Goal: Task Accomplishment & Management: Manage account settings

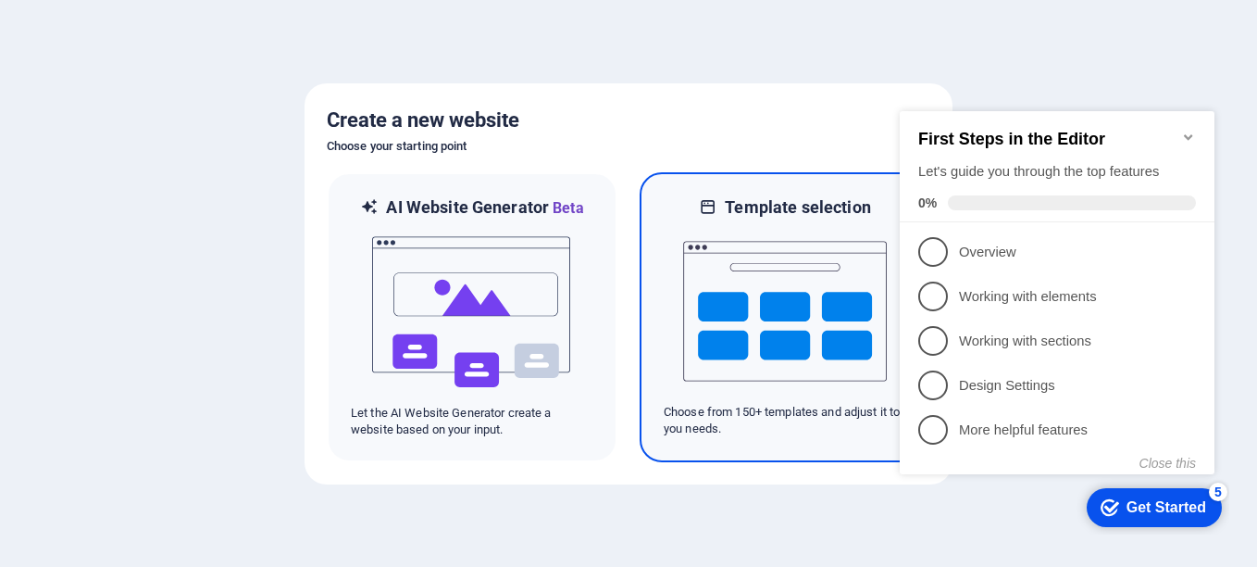
drag, startPoint x: 704, startPoint y: 334, endPoint x: 26, endPoint y: 180, distance: 695.2
click at [704, 334] on img at bounding box center [785, 311] width 204 height 185
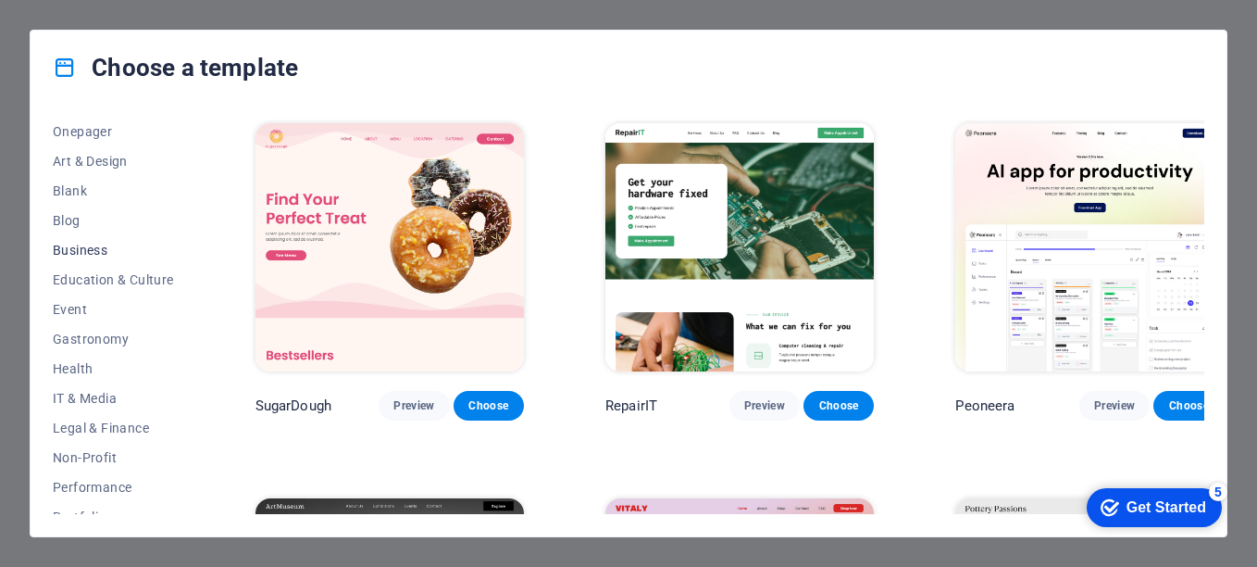
scroll to position [146, 0]
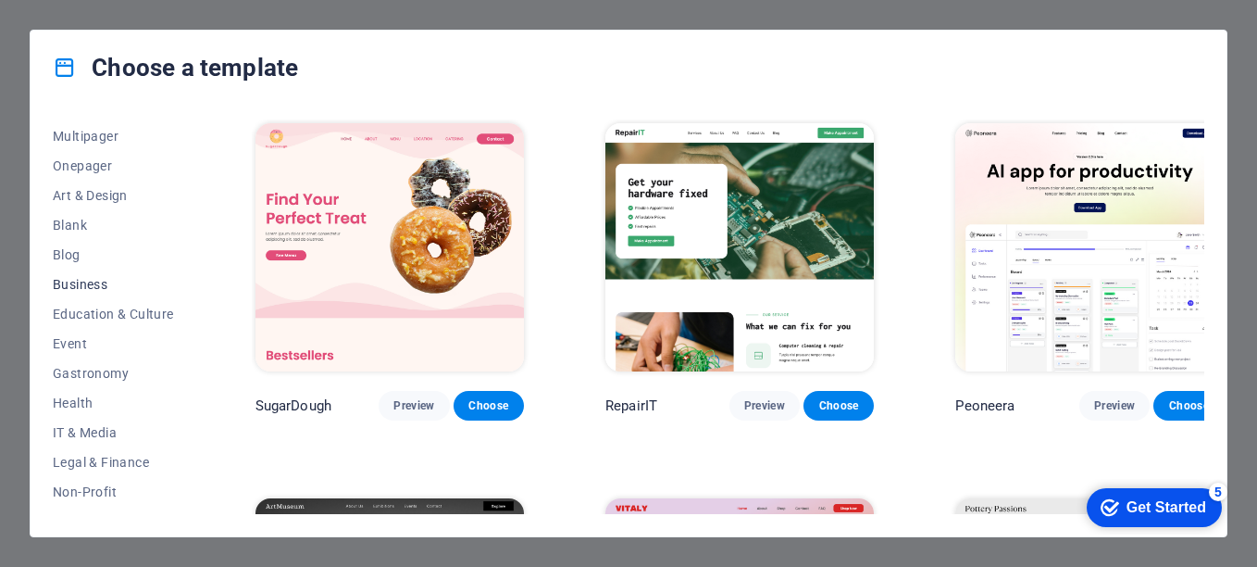
click at [122, 285] on span "Business" at bounding box center [113, 284] width 121 height 15
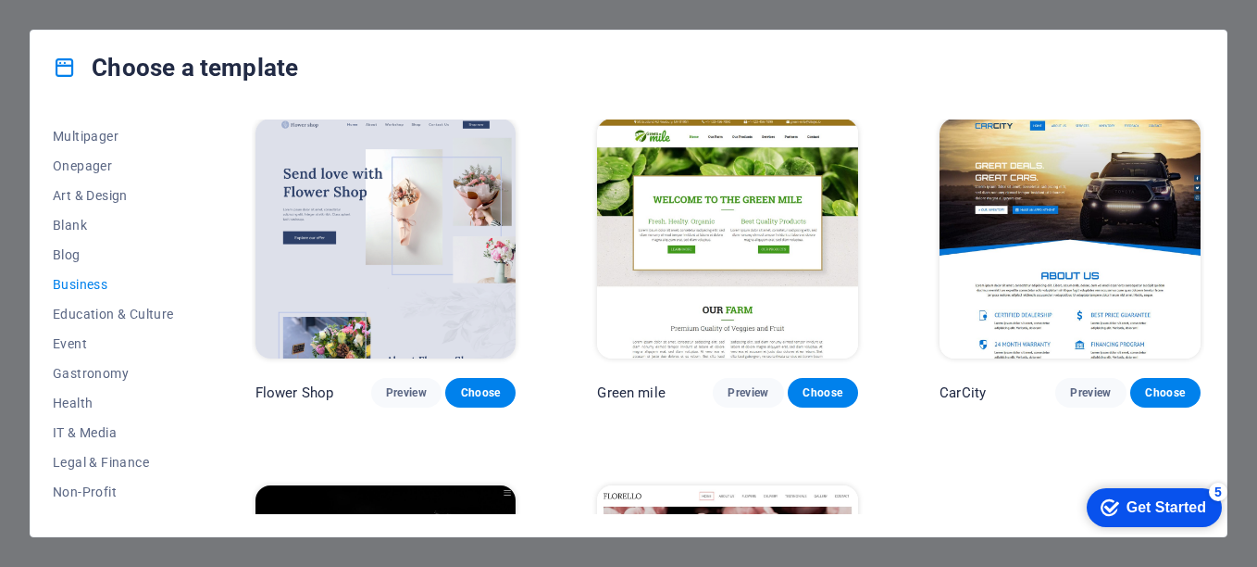
scroll to position [348, 0]
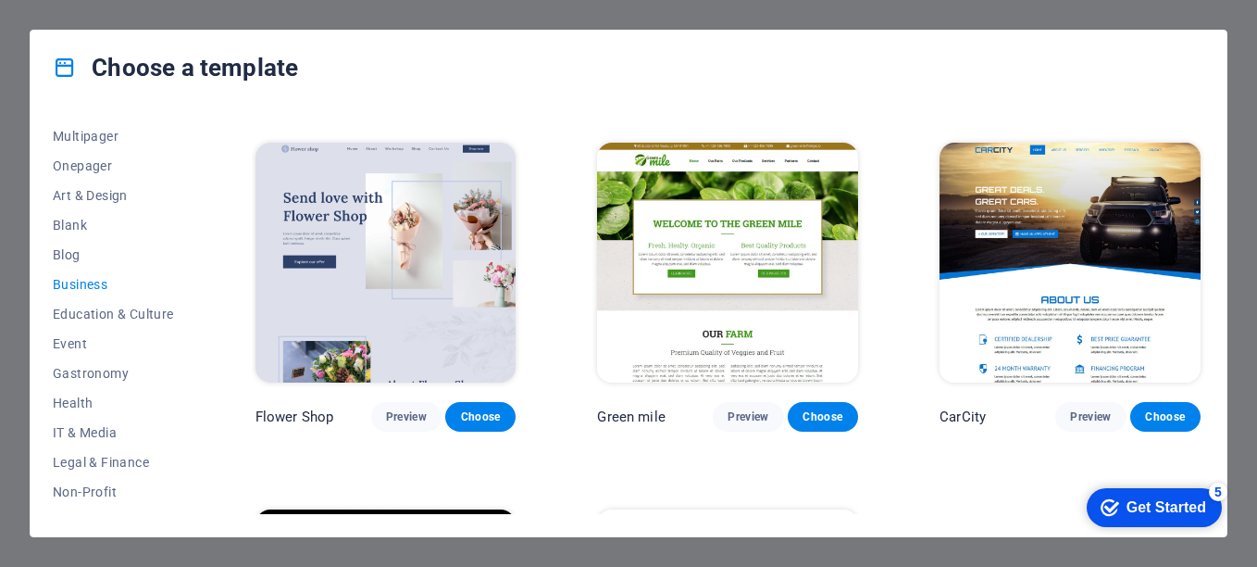
click at [702, 299] on img at bounding box center [727, 263] width 261 height 241
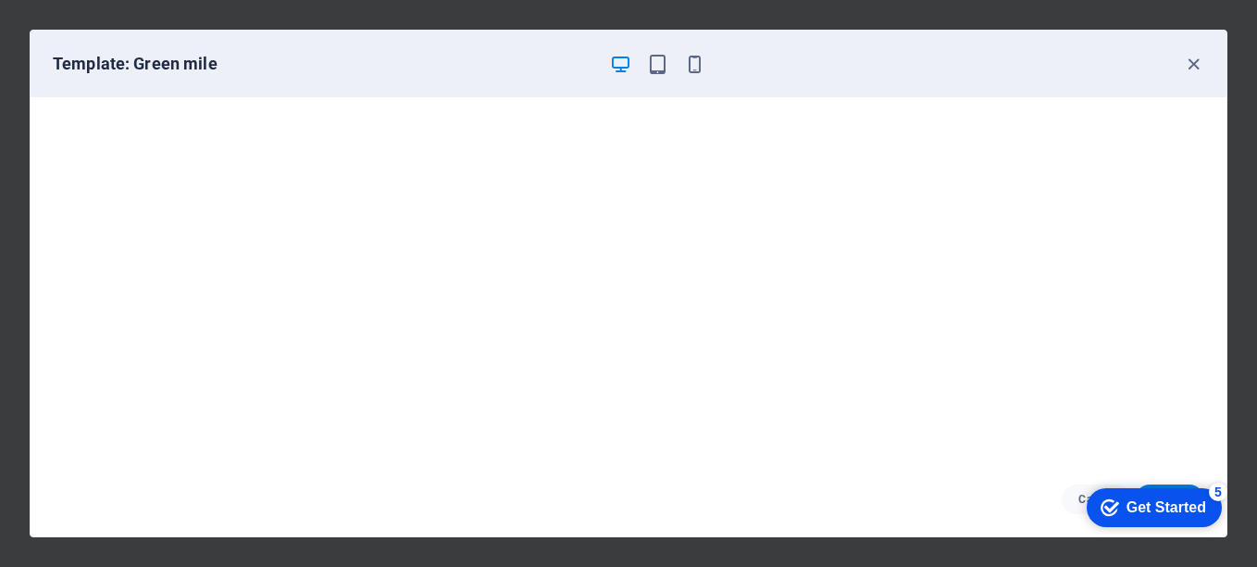
click at [1107, 498] on div "checkmark Get Started 5" at bounding box center [1154, 507] width 106 height 19
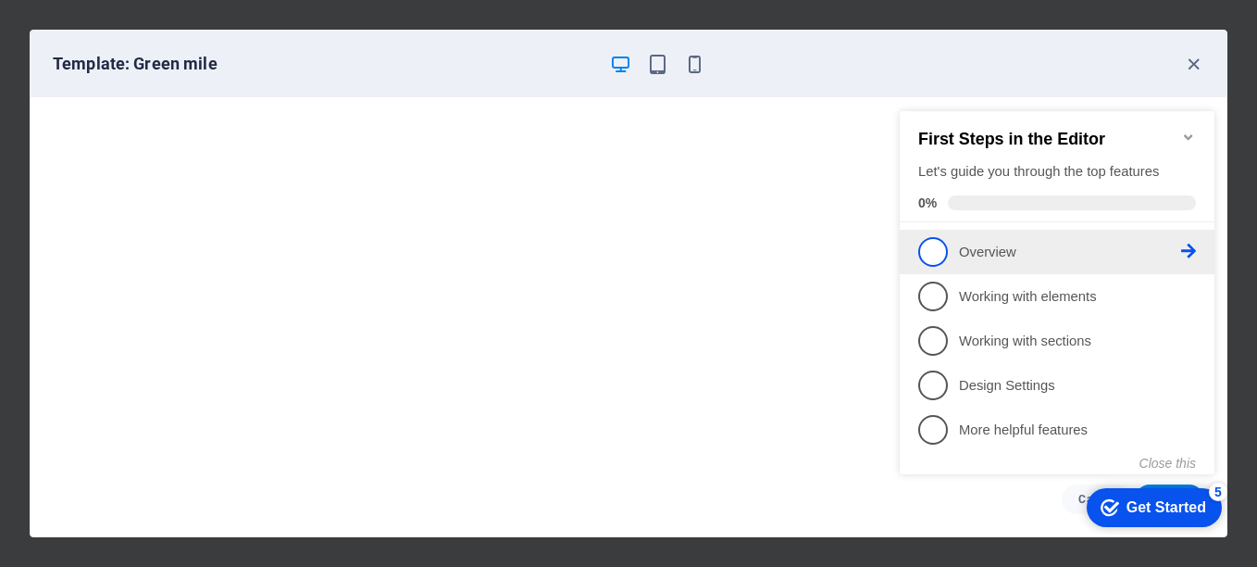
click at [941, 252] on span "1" at bounding box center [934, 252] width 30 height 30
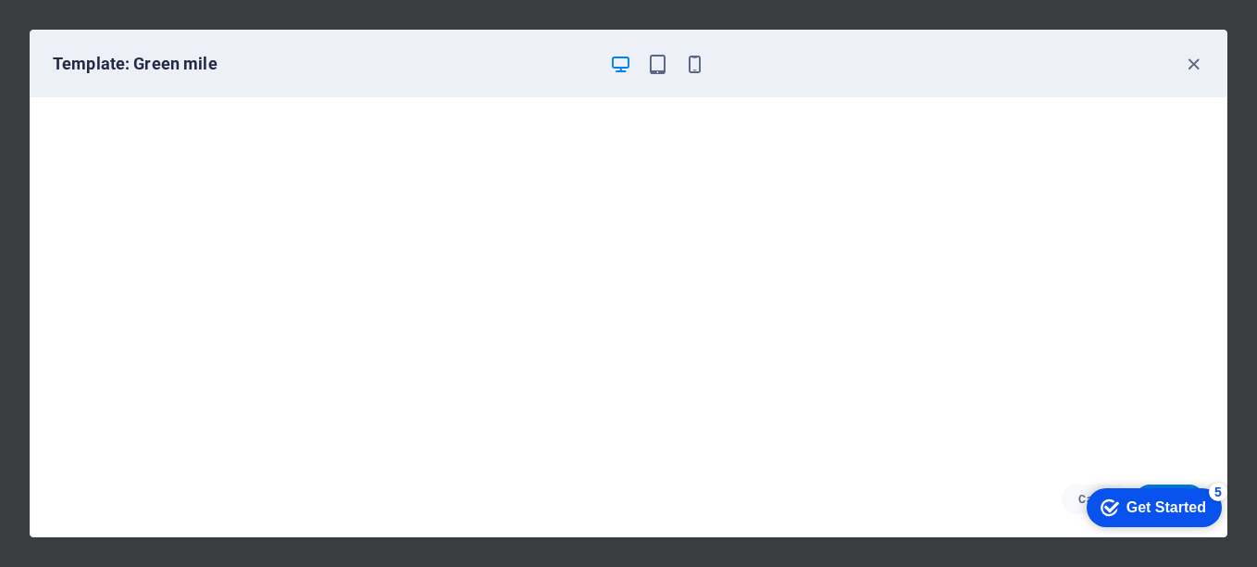
drag, startPoint x: 1133, startPoint y: 507, endPoint x: 1313, endPoint y: 884, distance: 418.3
click at [1133, 507] on div "Get Started" at bounding box center [1167, 507] width 80 height 17
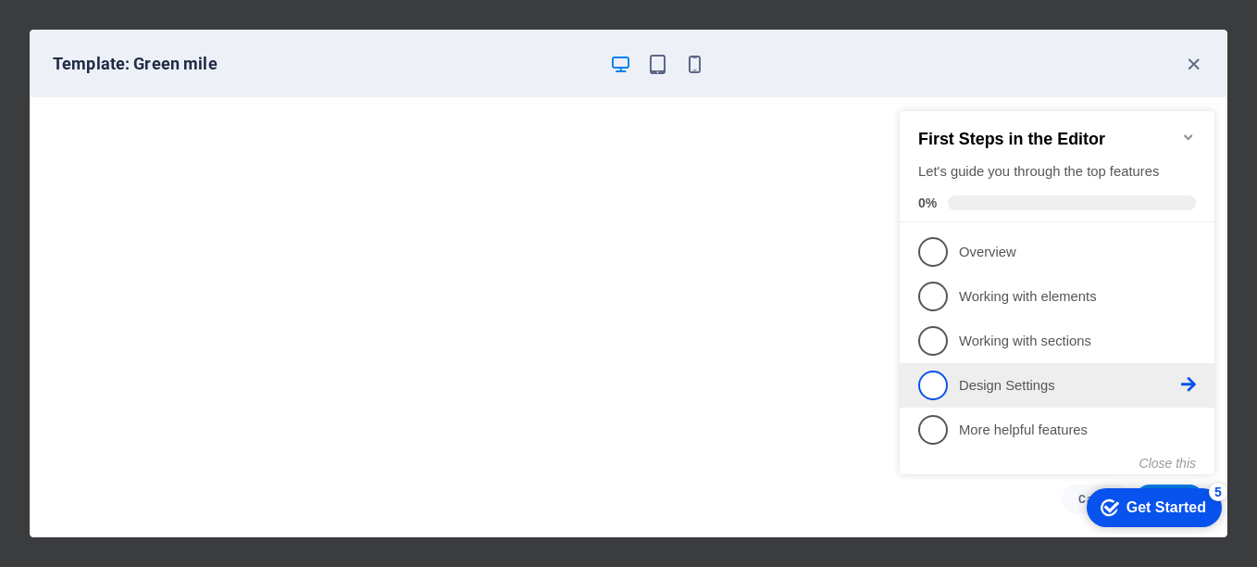
click at [958, 380] on link "4 Design Settings - incomplete" at bounding box center [1058, 385] width 278 height 30
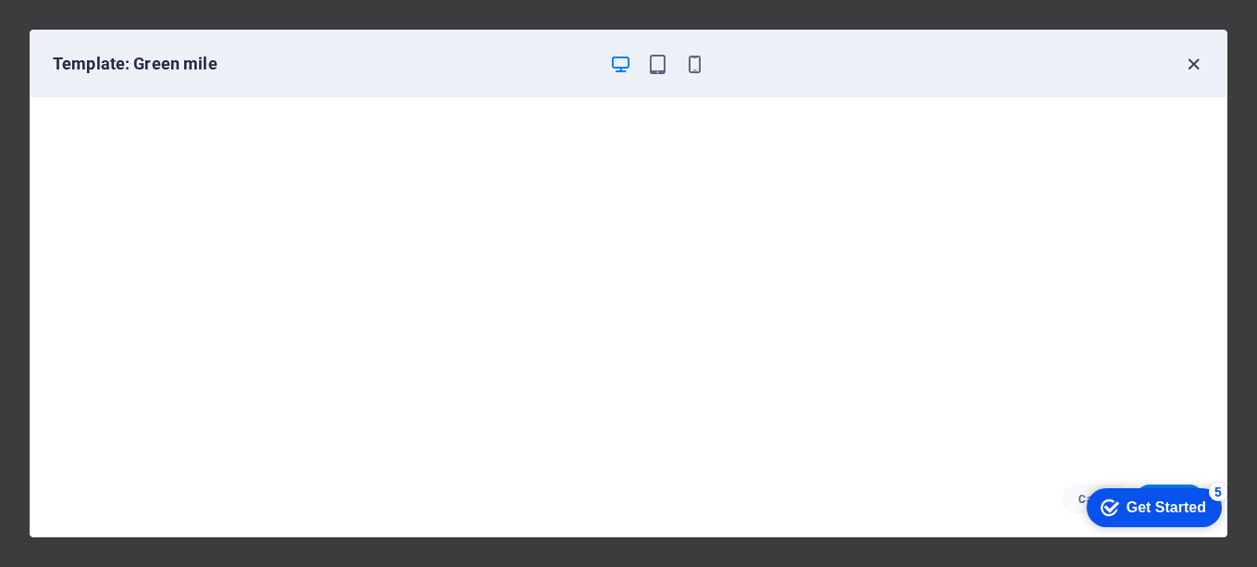
click at [1196, 59] on icon "button" at bounding box center [1193, 64] width 21 height 21
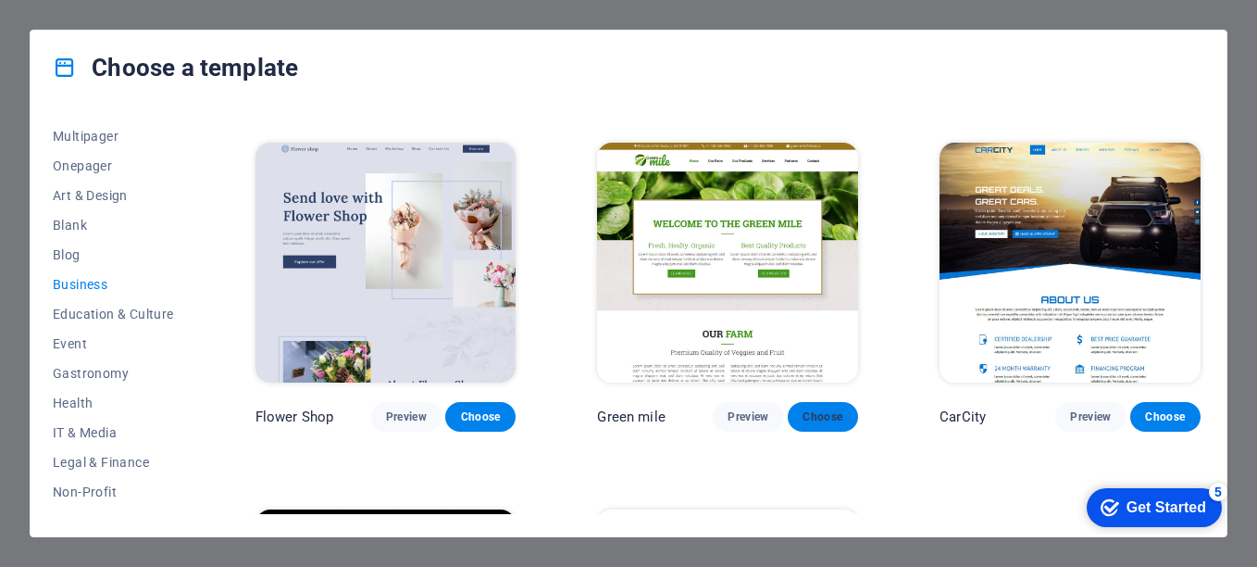
click at [804, 421] on button "Choose" at bounding box center [823, 417] width 70 height 30
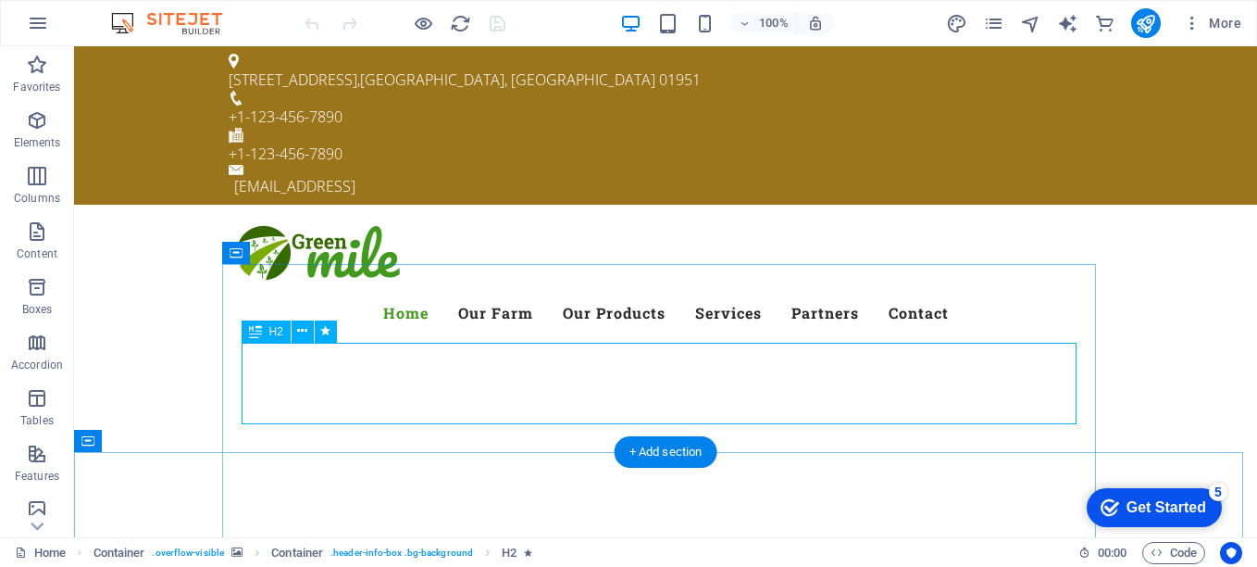
click at [308, 332] on button at bounding box center [303, 331] width 22 height 22
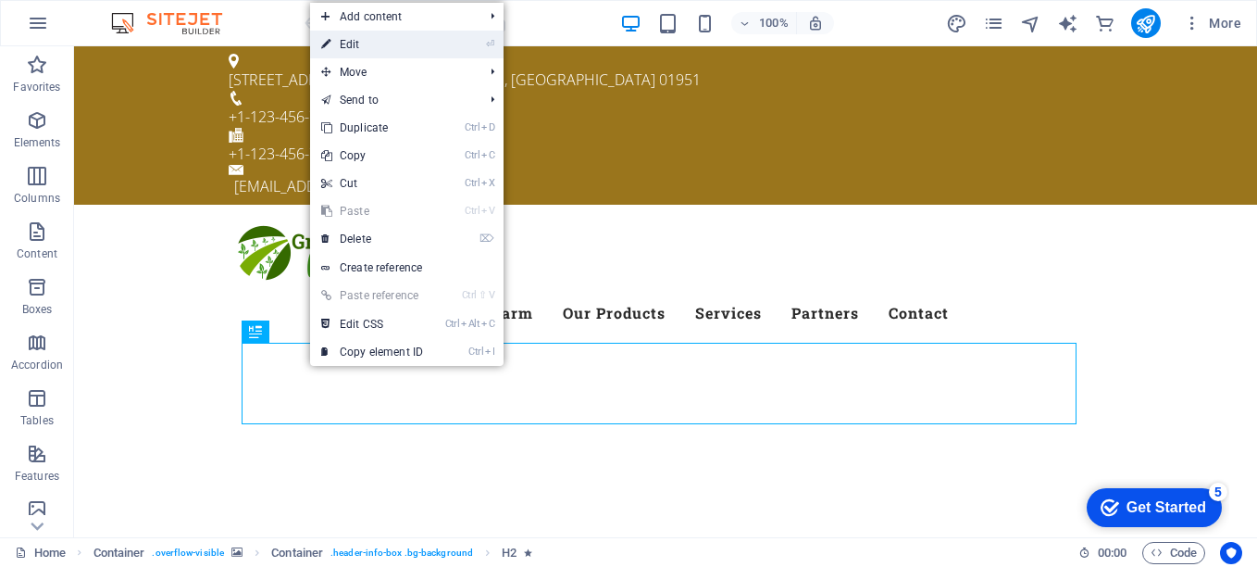
click at [373, 43] on link "⏎ Edit" at bounding box center [372, 45] width 124 height 28
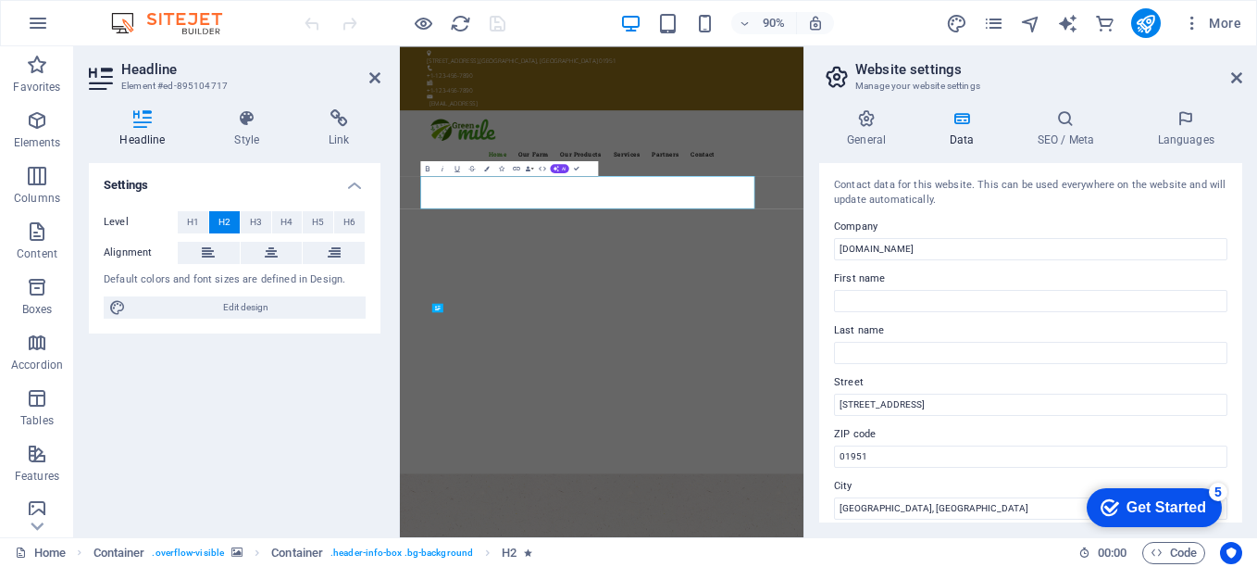
click at [908, 373] on label "Street" at bounding box center [1031, 382] width 394 height 22
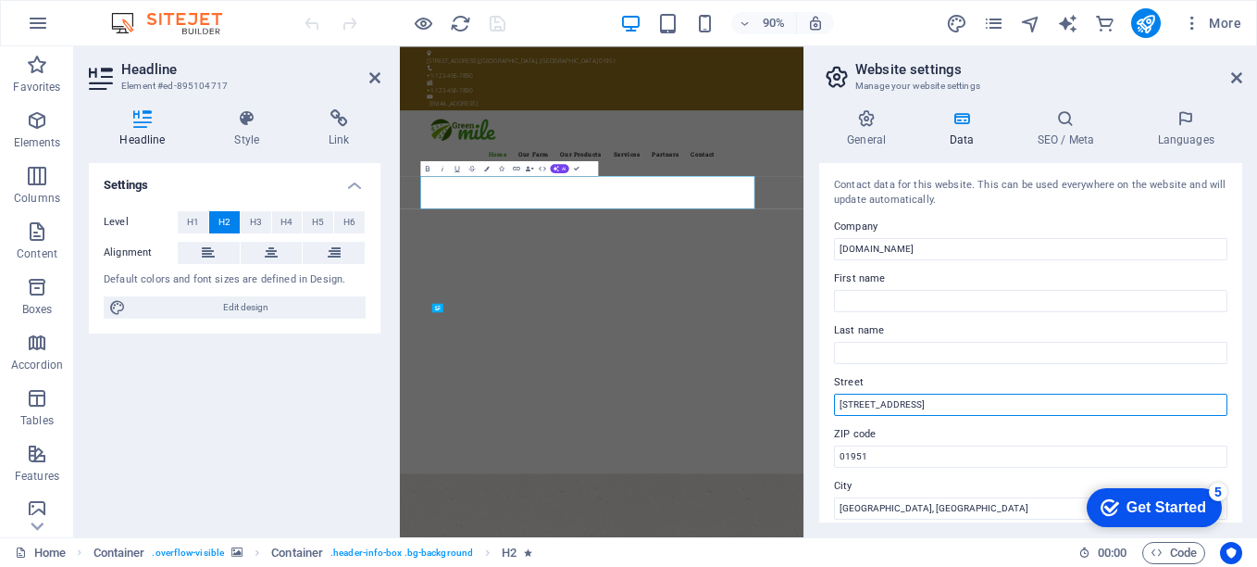
click at [908, 394] on input "50 Scotland Rd" at bounding box center [1031, 405] width 394 height 22
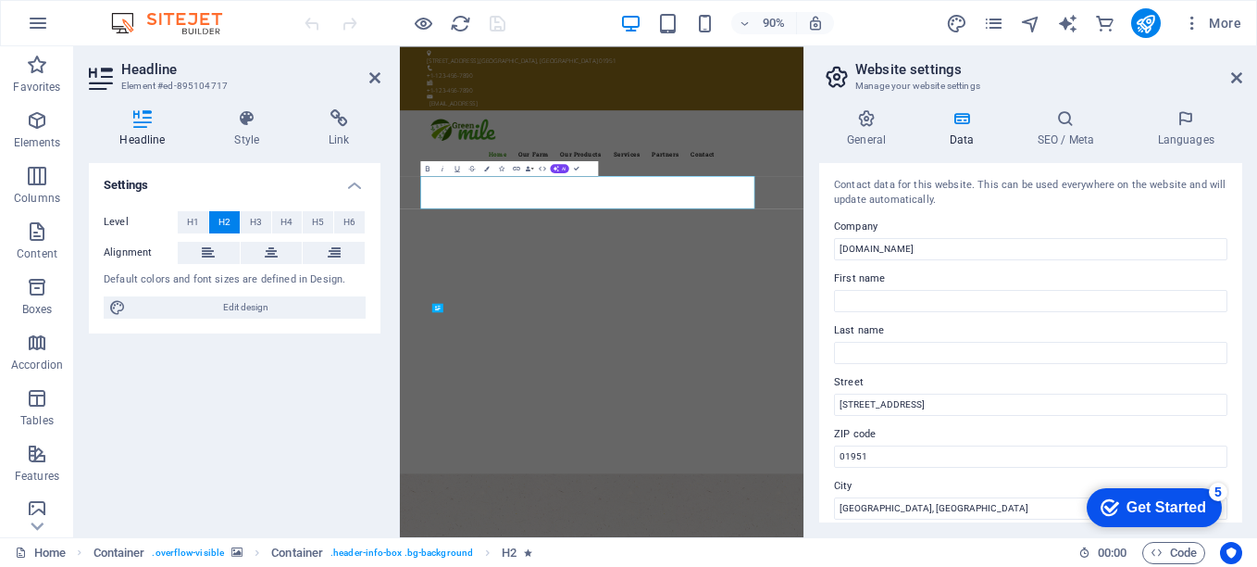
click at [1143, 367] on div "Contact data for this website. This can be used everywhere on the website and w…" at bounding box center [1030, 342] width 423 height 359
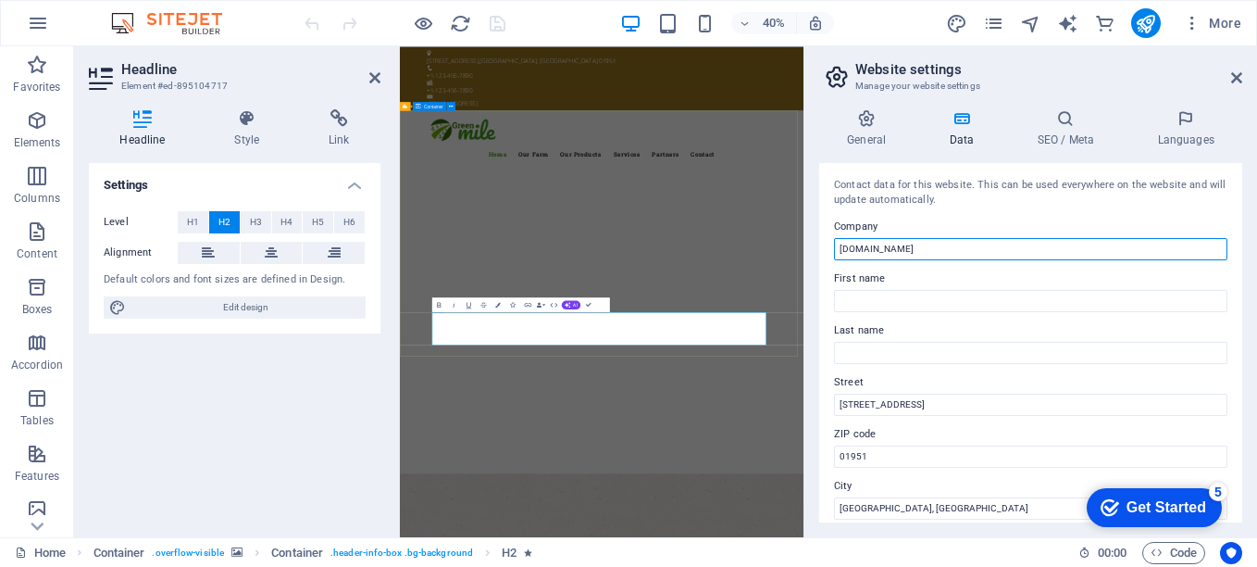
drag, startPoint x: 1227, startPoint y: 307, endPoint x: 1289, endPoint y: 556, distance: 256.7
drag, startPoint x: 878, startPoint y: 246, endPoint x: 832, endPoint y: 252, distance: 46.6
click at [832, 252] on div "Contact data for this website. This can be used everywhere on the website and w…" at bounding box center [1030, 342] width 423 height 359
type input "ZENJDAR LIMITED"
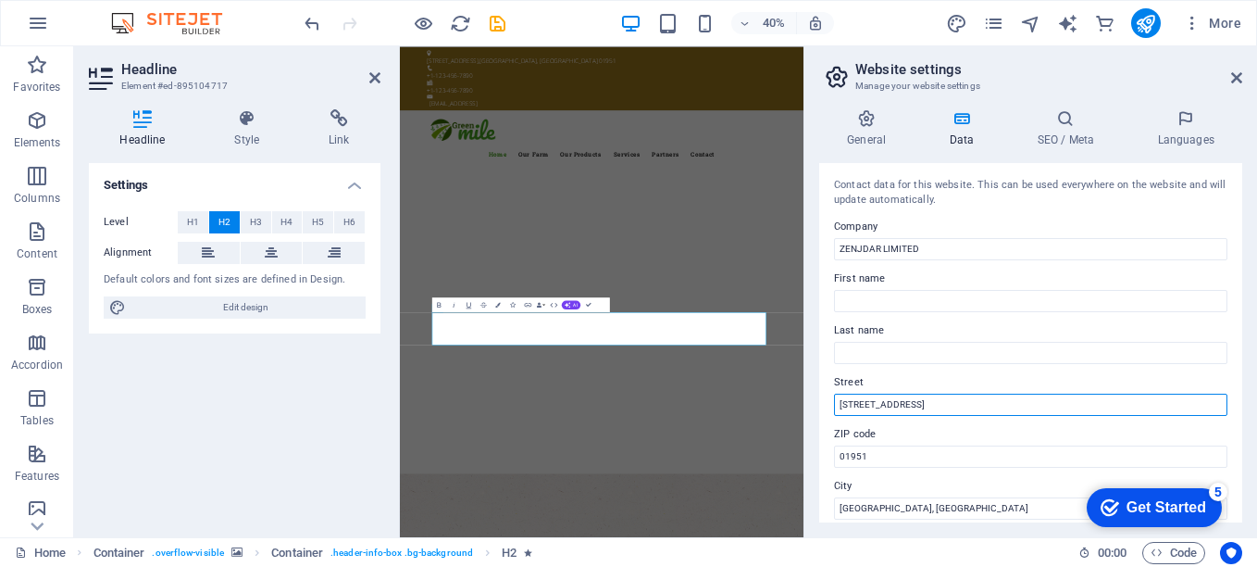
drag, startPoint x: 939, startPoint y: 404, endPoint x: 830, endPoint y: 407, distance: 109.3
click at [830, 407] on div "Contact data for this website. This can be used everywhere on the website and w…" at bounding box center [1030, 342] width 423 height 359
type input "Malimbika"
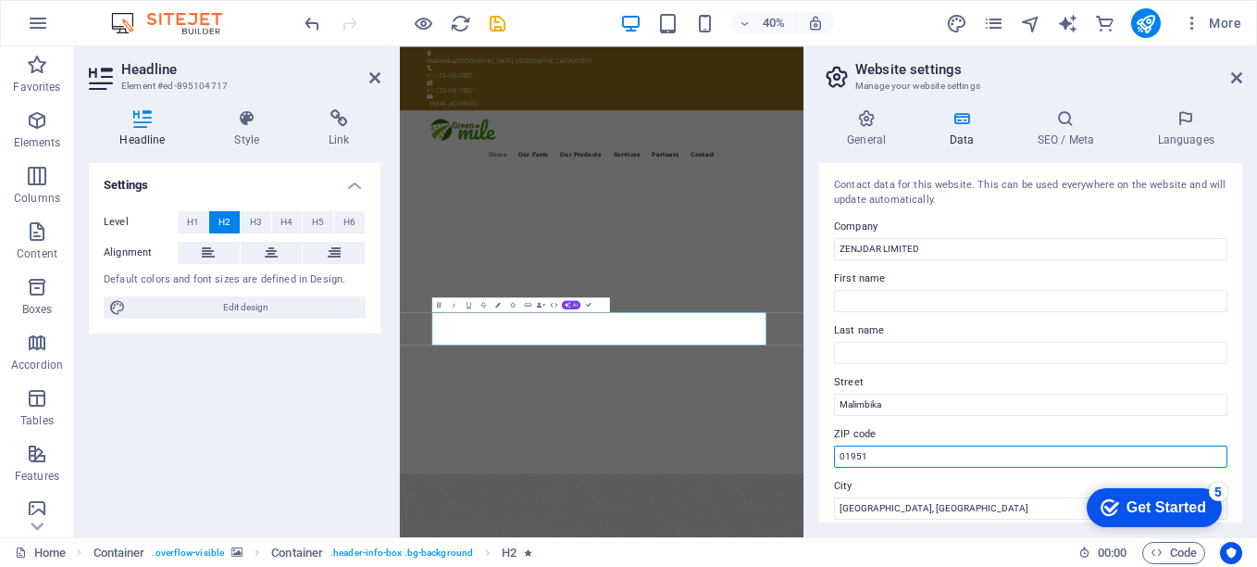
drag, startPoint x: 891, startPoint y: 448, endPoint x: 825, endPoint y: 456, distance: 66.2
click at [825, 456] on div "Contact data for this website. This can be used everywhere on the website and w…" at bounding box center [1030, 342] width 423 height 359
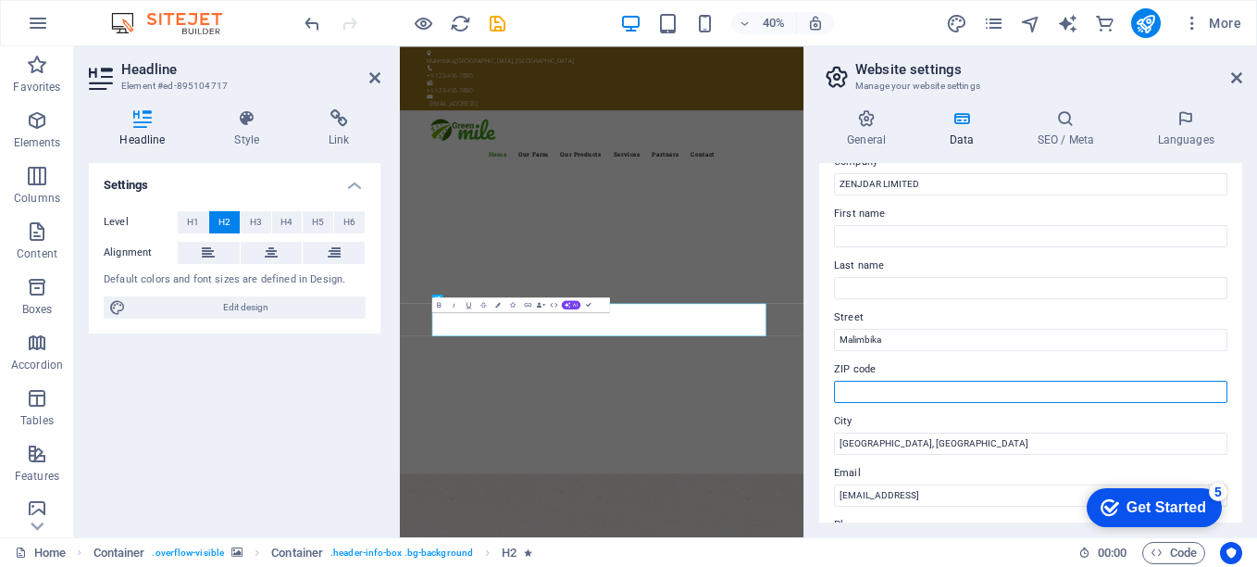
scroll to position [79, 0]
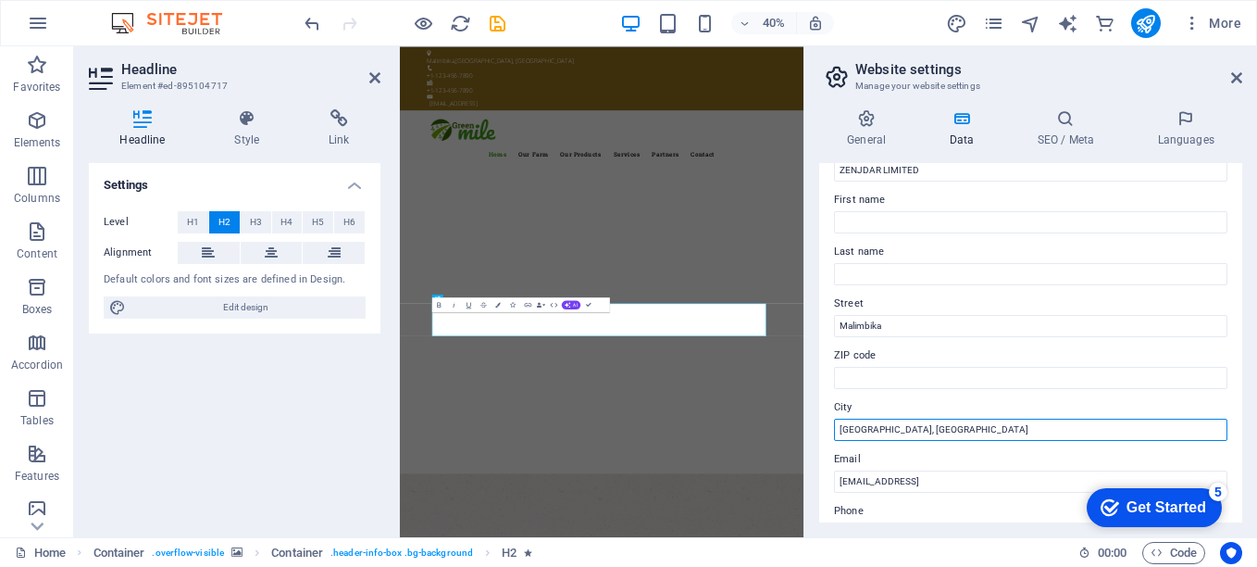
click at [836, 418] on div "City Newbury, MA" at bounding box center [1031, 418] width 394 height 44
type input "Dar Es Salaam"
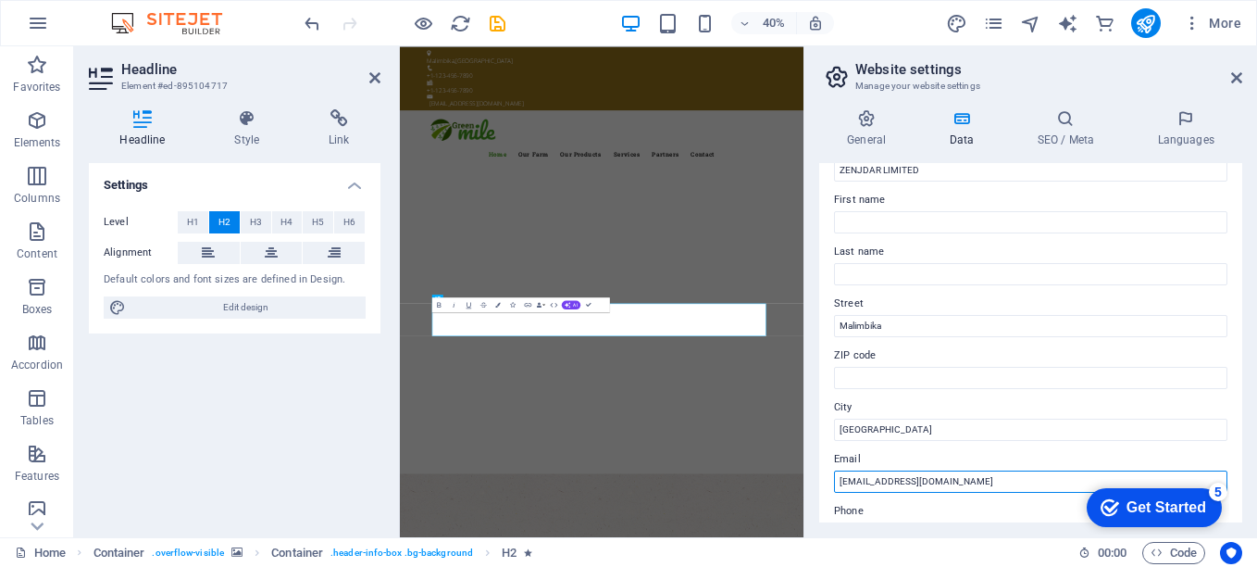
type input "info@zenjdar.co.tz"
drag, startPoint x: 1238, startPoint y: 275, endPoint x: 1236, endPoint y: 361, distance: 86.1
click at [1236, 361] on div "Contact data for this website. This can be used everywhere on the website and w…" at bounding box center [1030, 342] width 423 height 359
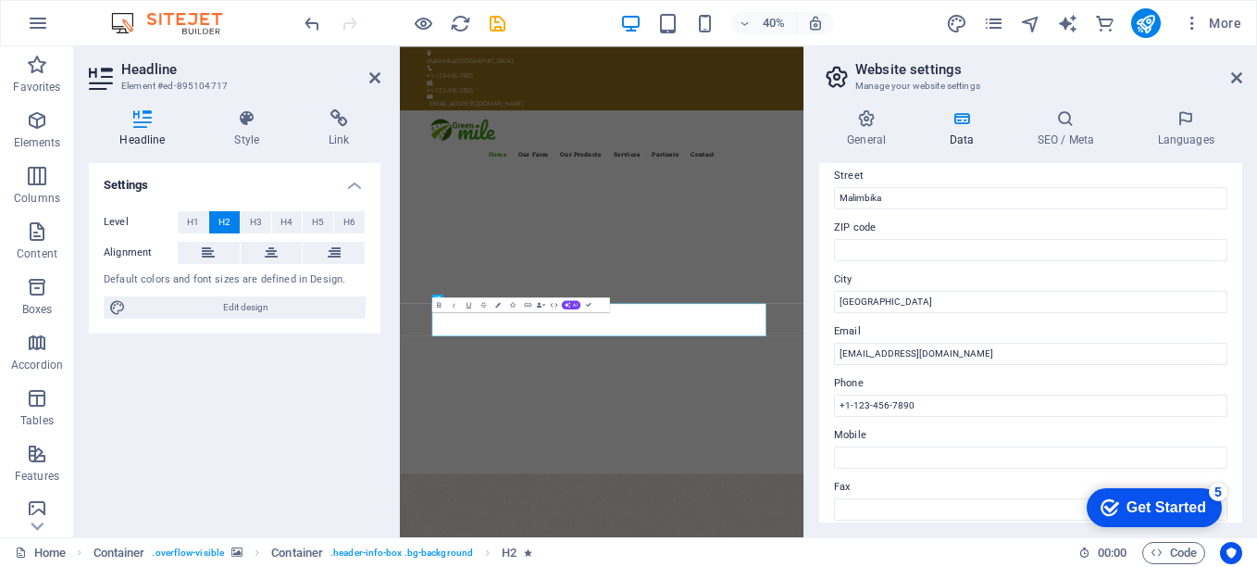
scroll to position [231, 0]
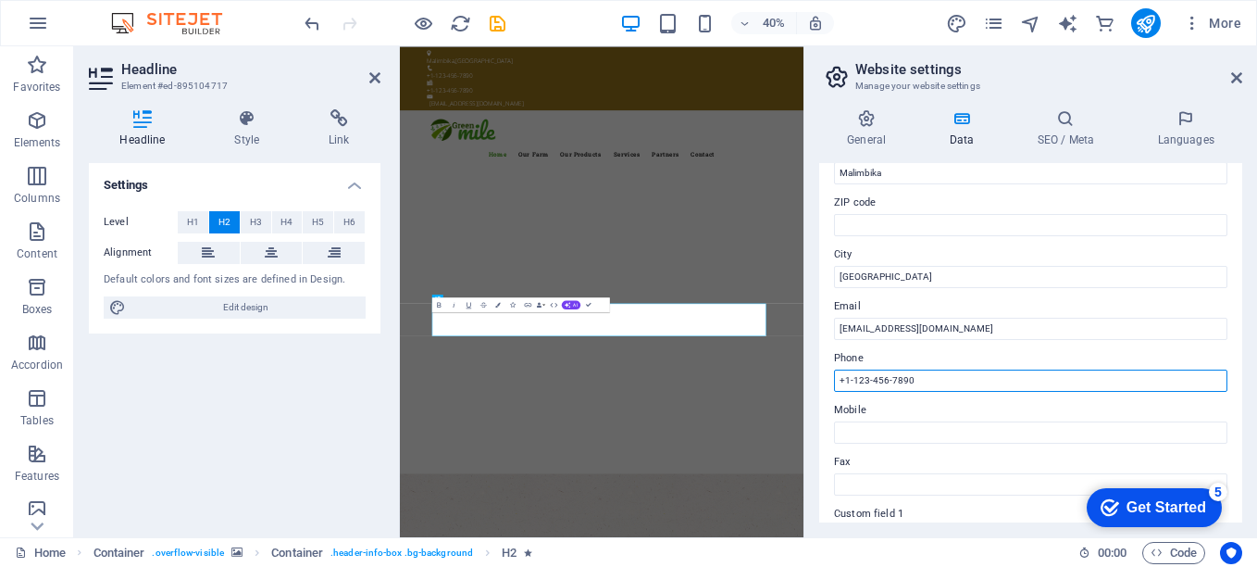
drag, startPoint x: 919, startPoint y: 374, endPoint x: 846, endPoint y: 386, distance: 73.2
click at [846, 386] on input "+1-123-456-7890" at bounding box center [1031, 380] width 394 height 22
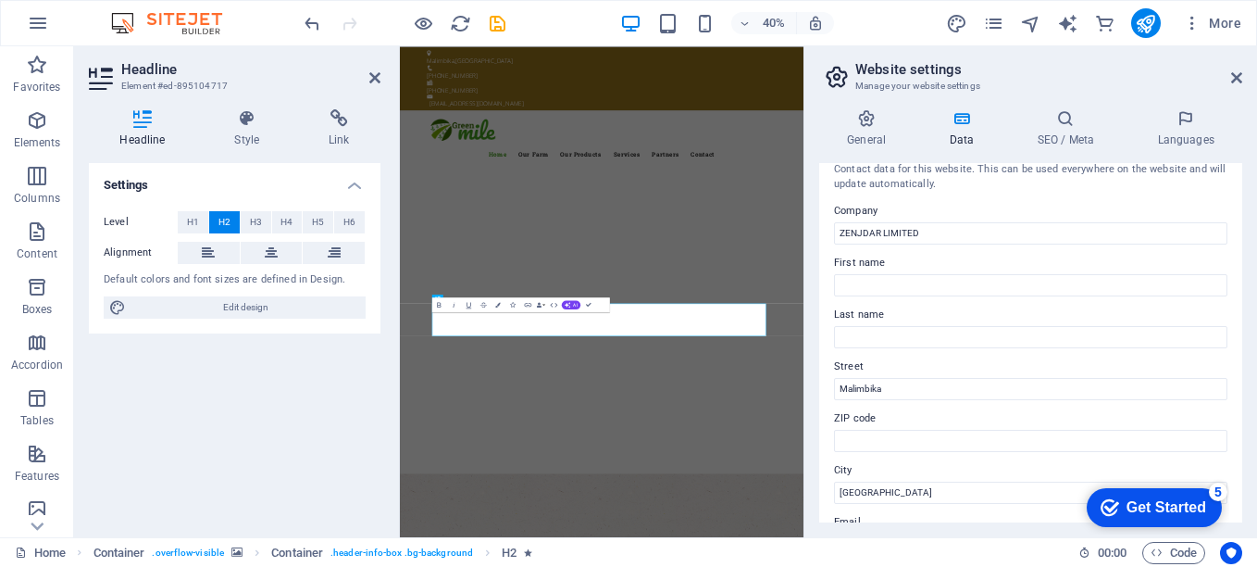
scroll to position [51, 0]
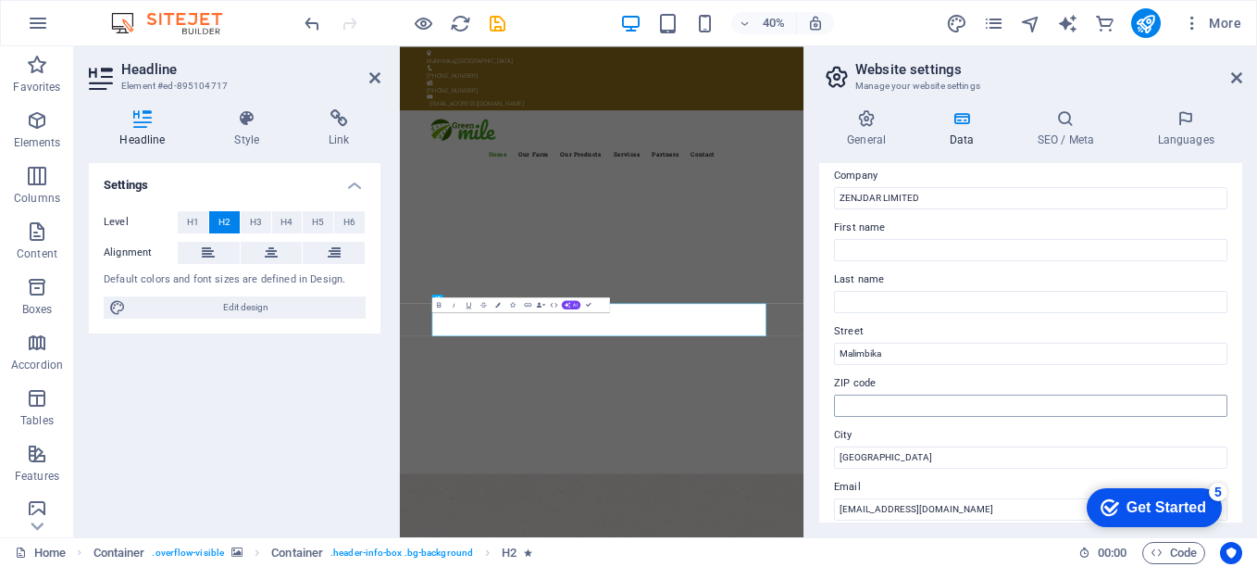
type input "+255 (0) 713 116 190"
click at [865, 403] on input "ZIP code" at bounding box center [1031, 405] width 394 height 22
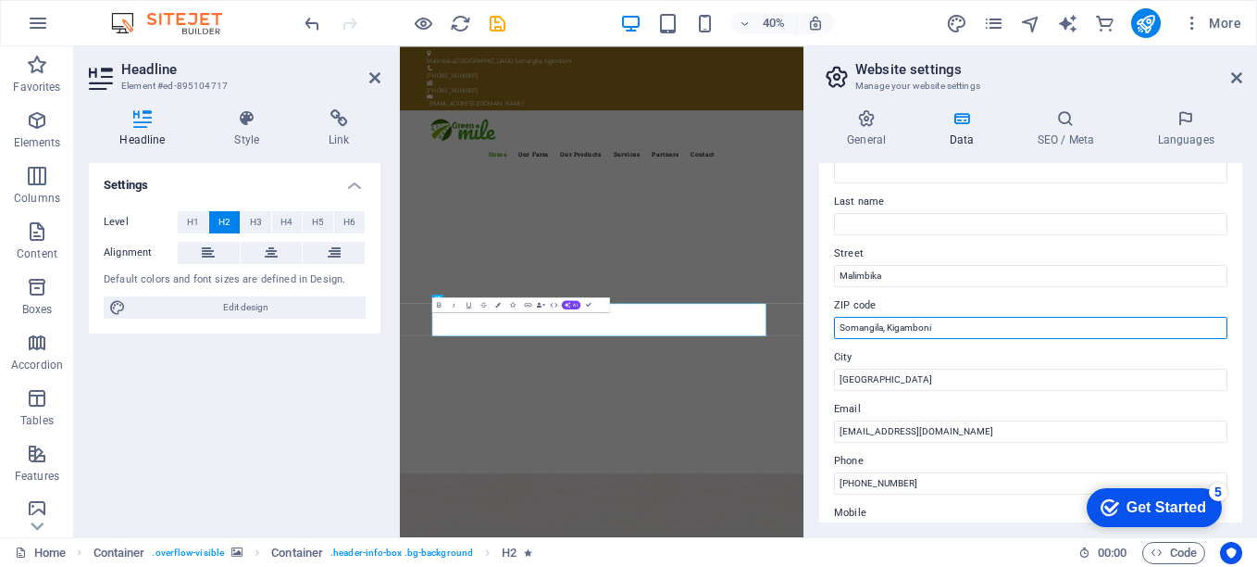
scroll to position [0, 0]
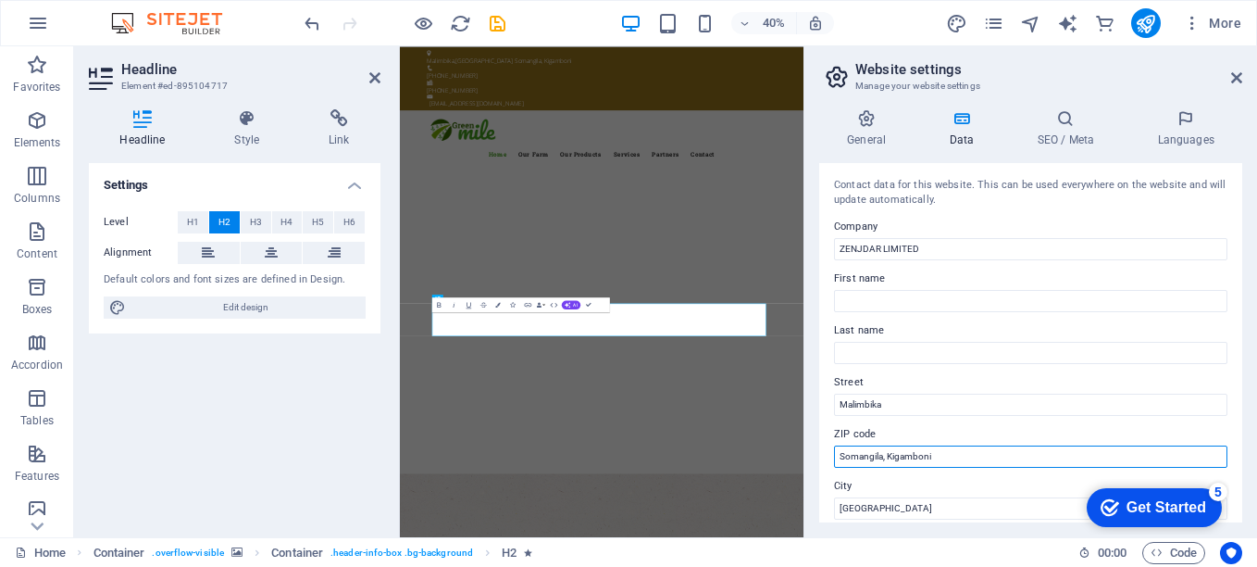
type input "Somangila, Kigamboni"
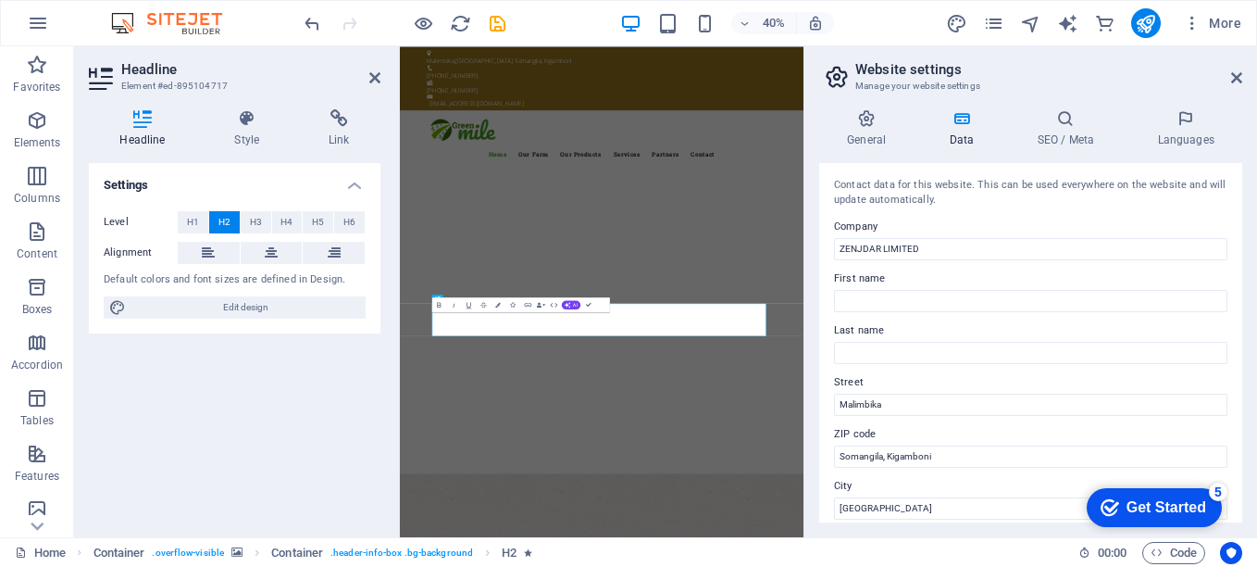
click at [1107, 511] on icon "checkmark" at bounding box center [1110, 507] width 19 height 19
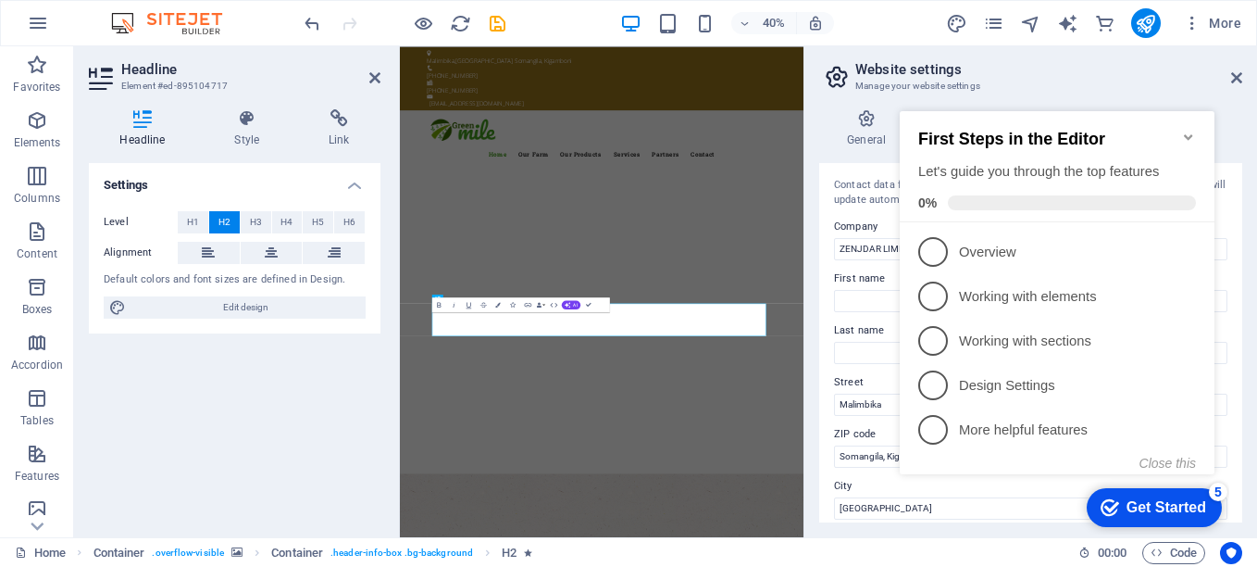
drag, startPoint x: 927, startPoint y: 117, endPoint x: 1107, endPoint y: 511, distance: 433.4
click at [1107, 511] on icon "checkmark" at bounding box center [1110, 507] width 19 height 19
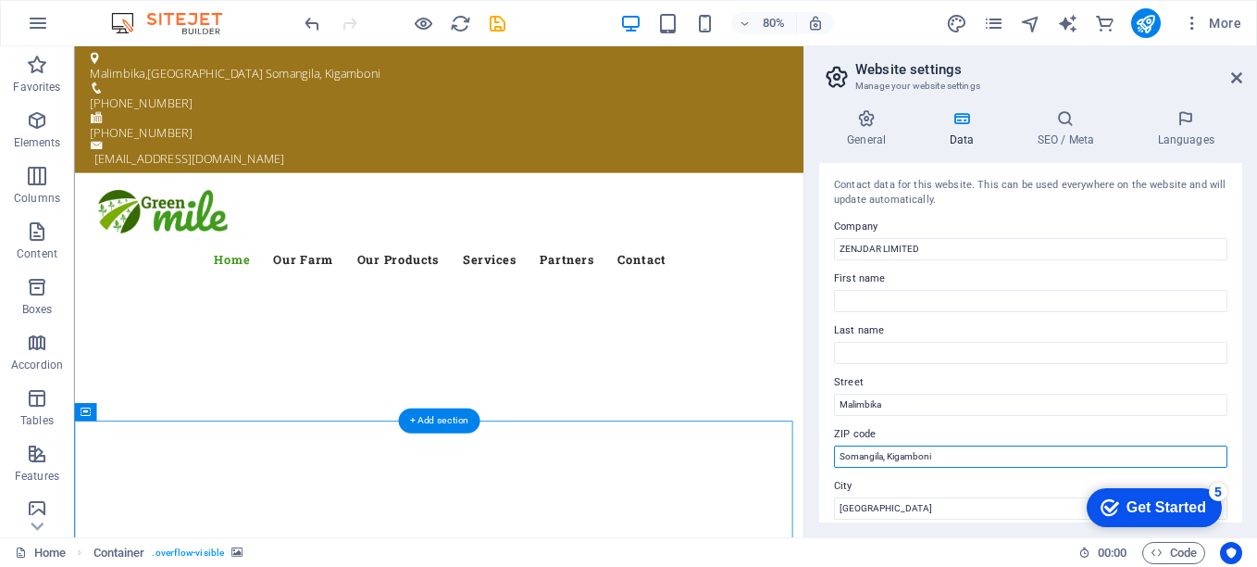
drag, startPoint x: 885, startPoint y: 498, endPoint x: 958, endPoint y: 557, distance: 93.6
click at [945, 456] on input "Somangila, Kigamboni" at bounding box center [1031, 456] width 394 height 22
drag, startPoint x: 945, startPoint y: 456, endPoint x: 832, endPoint y: 445, distance: 113.4
click at [832, 445] on div "Contact data for this website. This can be used everywhere on the website and w…" at bounding box center [1030, 342] width 423 height 359
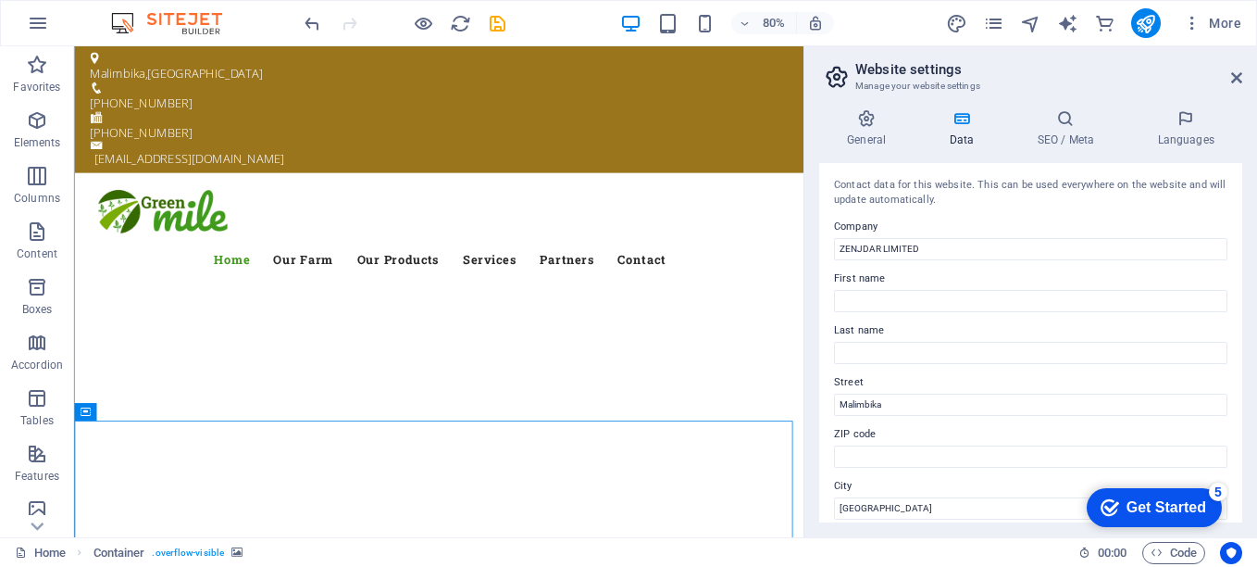
click at [972, 373] on label "Street" at bounding box center [1031, 382] width 394 height 22
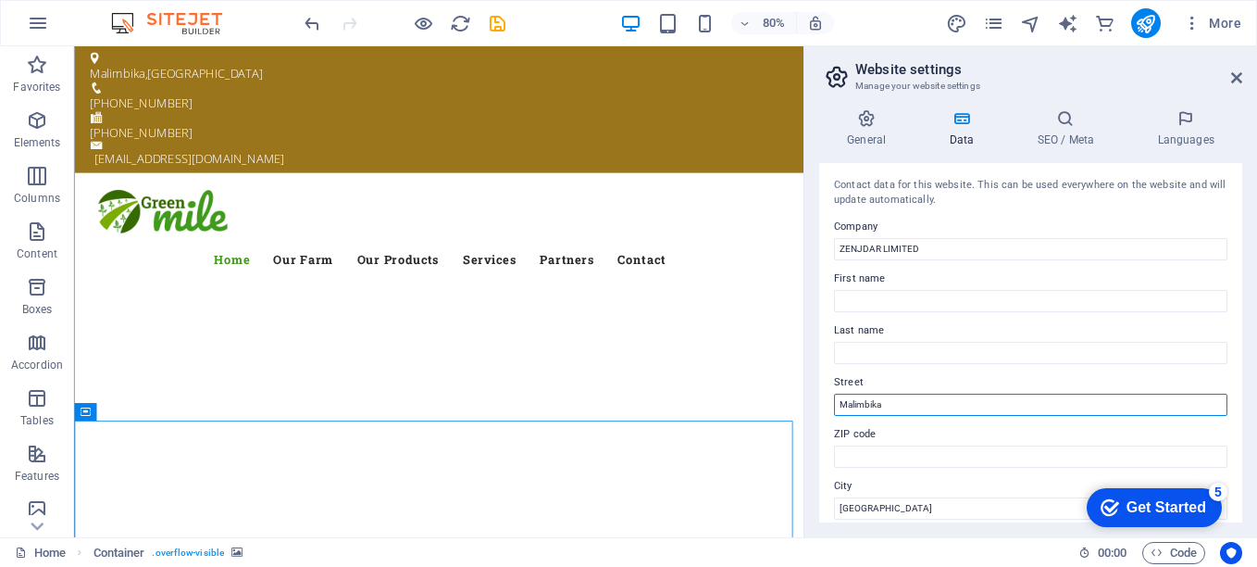
click at [972, 394] on input "Malimbika" at bounding box center [1031, 405] width 394 height 22
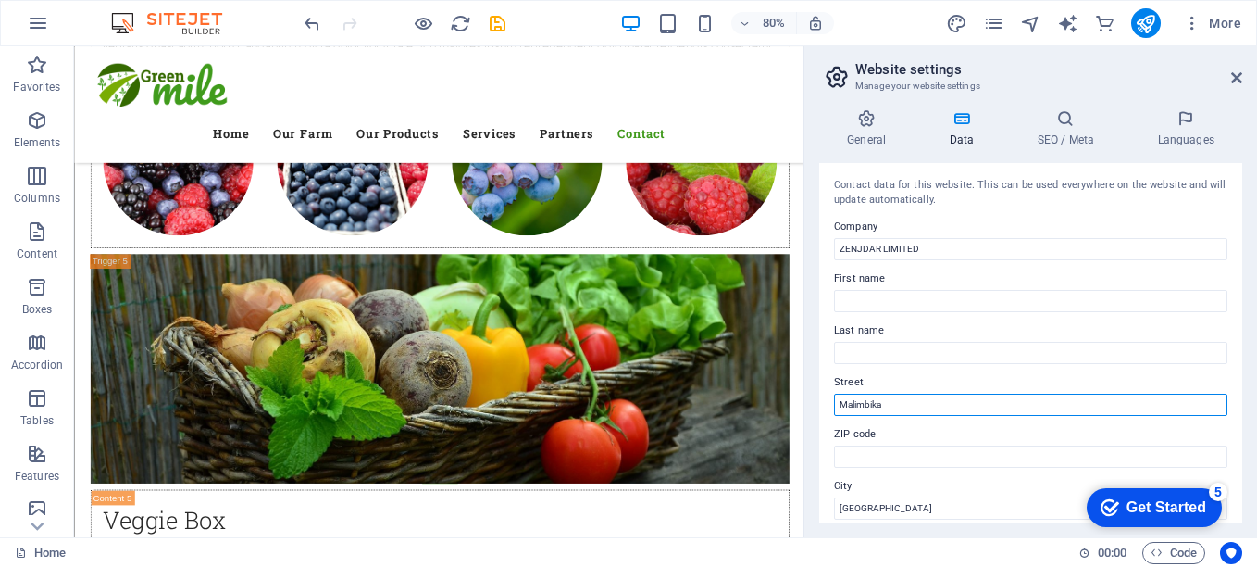
scroll to position [9932, 0]
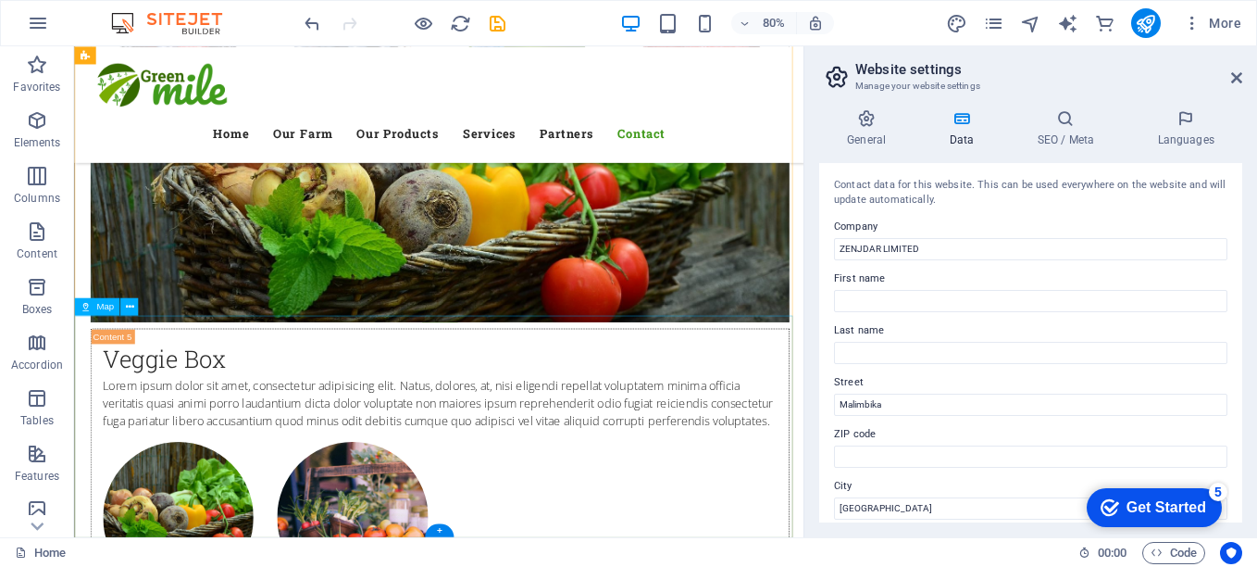
click at [113, 307] on span "Map" at bounding box center [105, 306] width 18 height 9
drag, startPoint x: 942, startPoint y: 622, endPoint x: 995, endPoint y: 1181, distance: 560.9
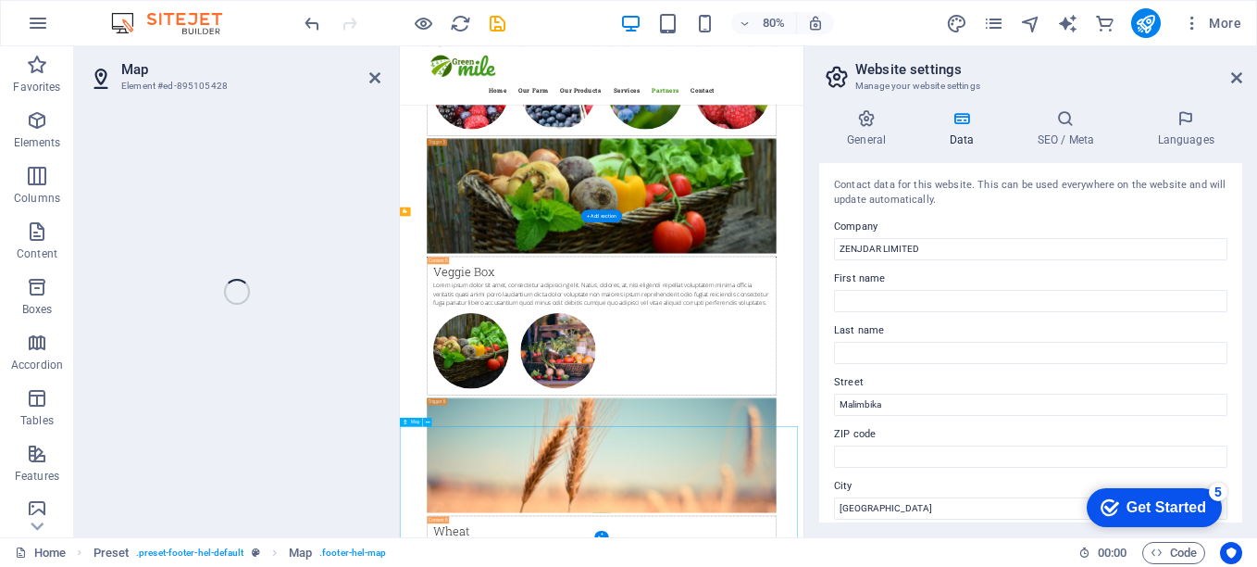
select select "1"
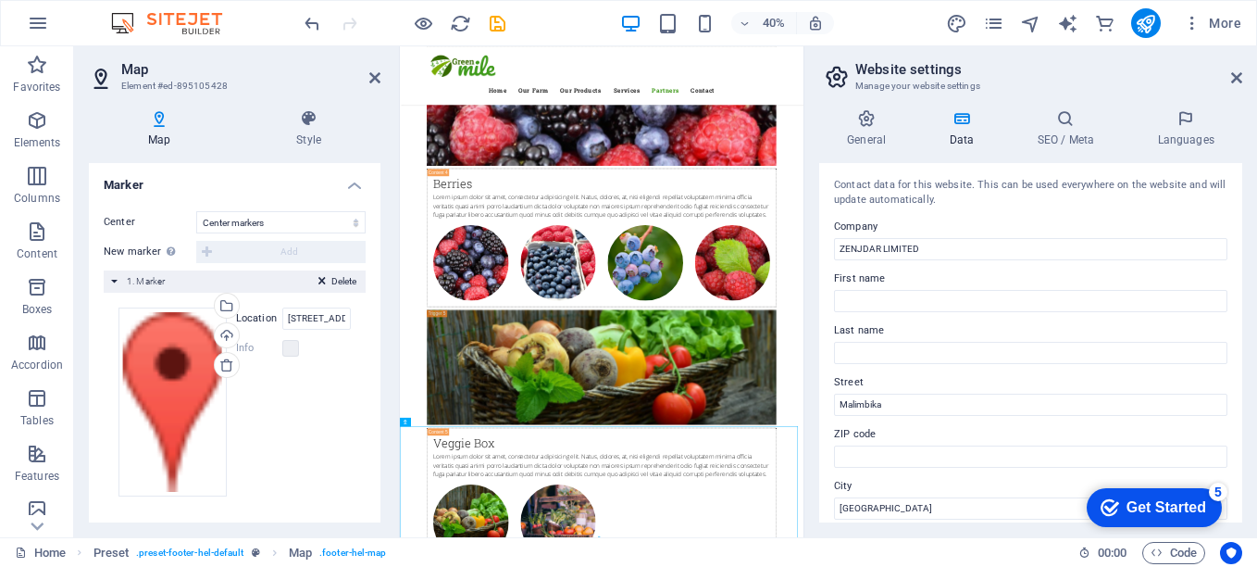
scroll to position [0, 0]
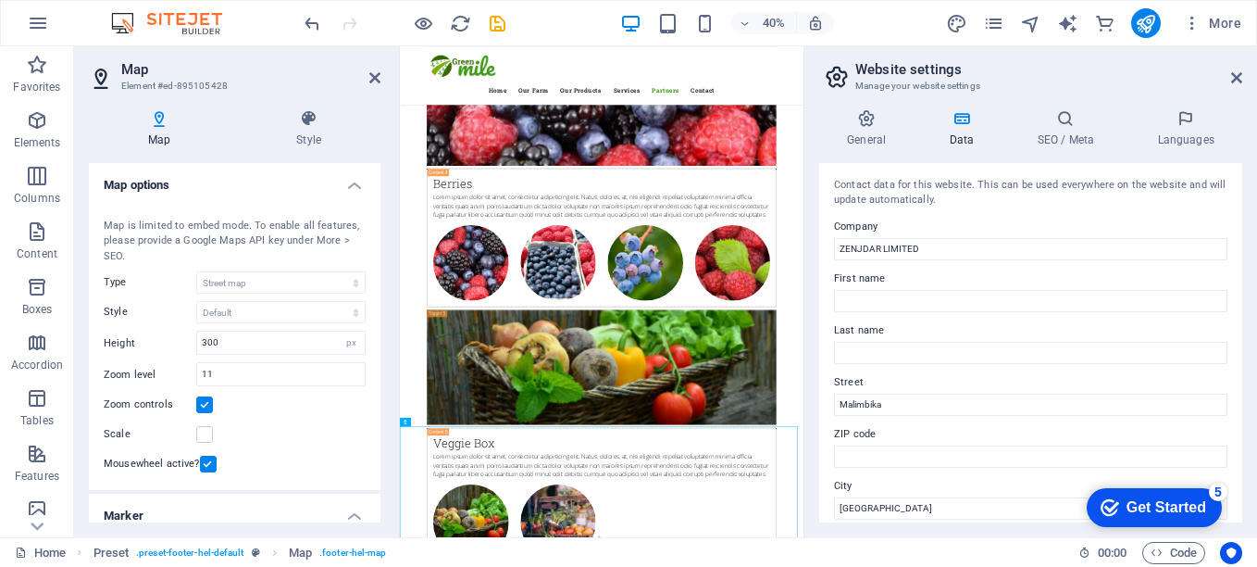
drag, startPoint x: 377, startPoint y: 249, endPoint x: 331, endPoint y: 706, distance: 458.9
click div "I have read and understand the privacy policy. Unreadable? Load new Submit"
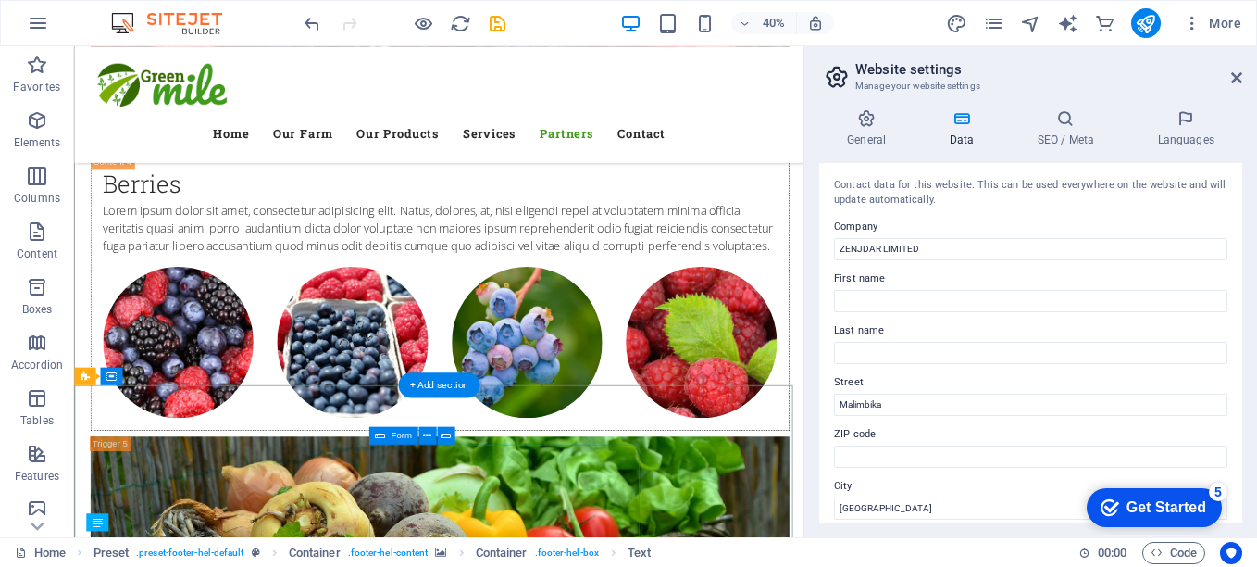
scroll to position [9319, 0]
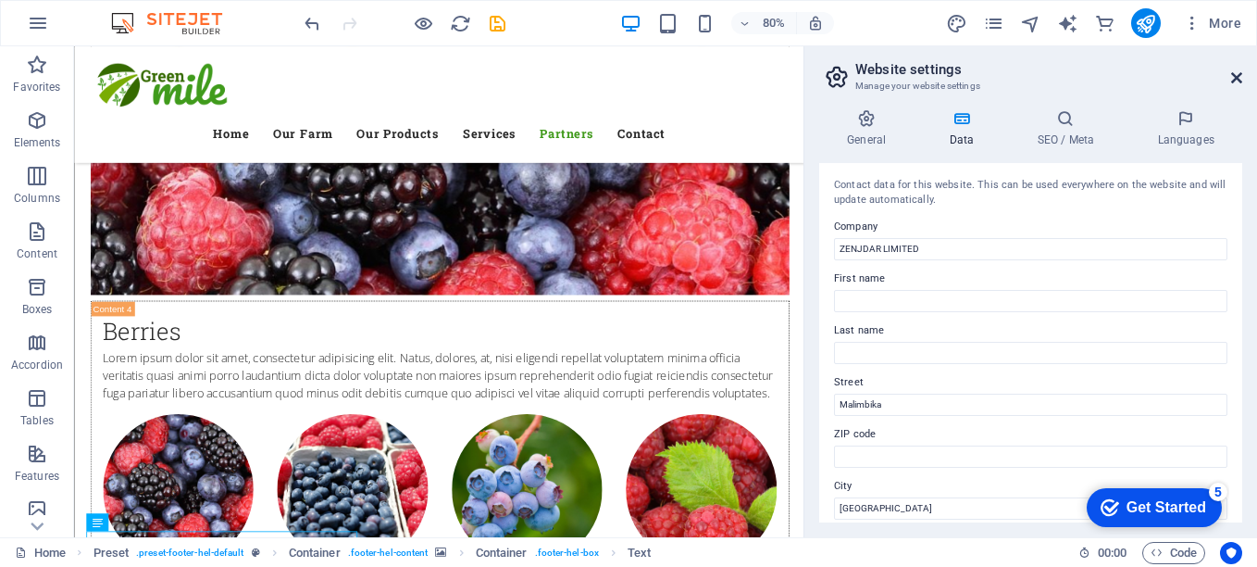
click at [1237, 77] on icon at bounding box center [1237, 77] width 11 height 15
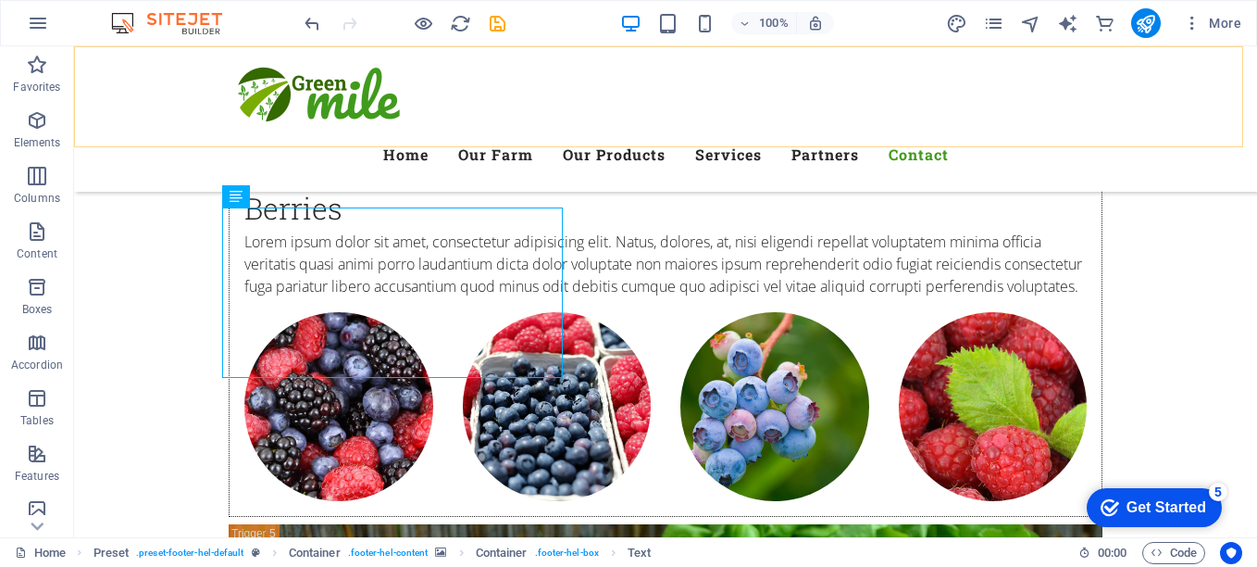
scroll to position [9584, 0]
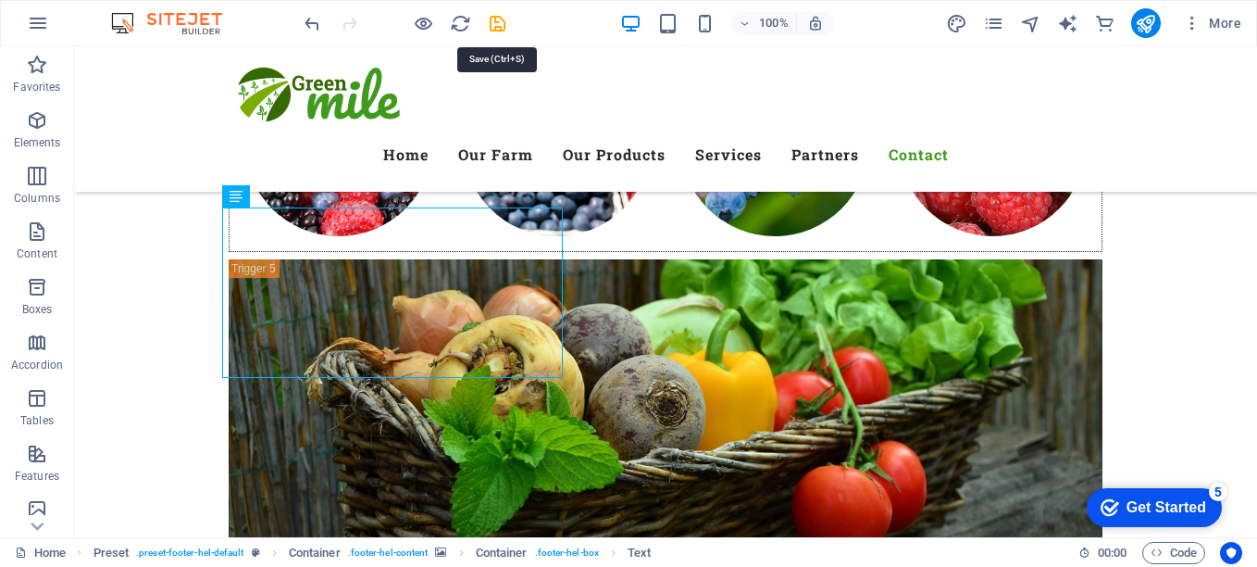
click at [496, 31] on icon "save" at bounding box center [497, 23] width 21 height 21
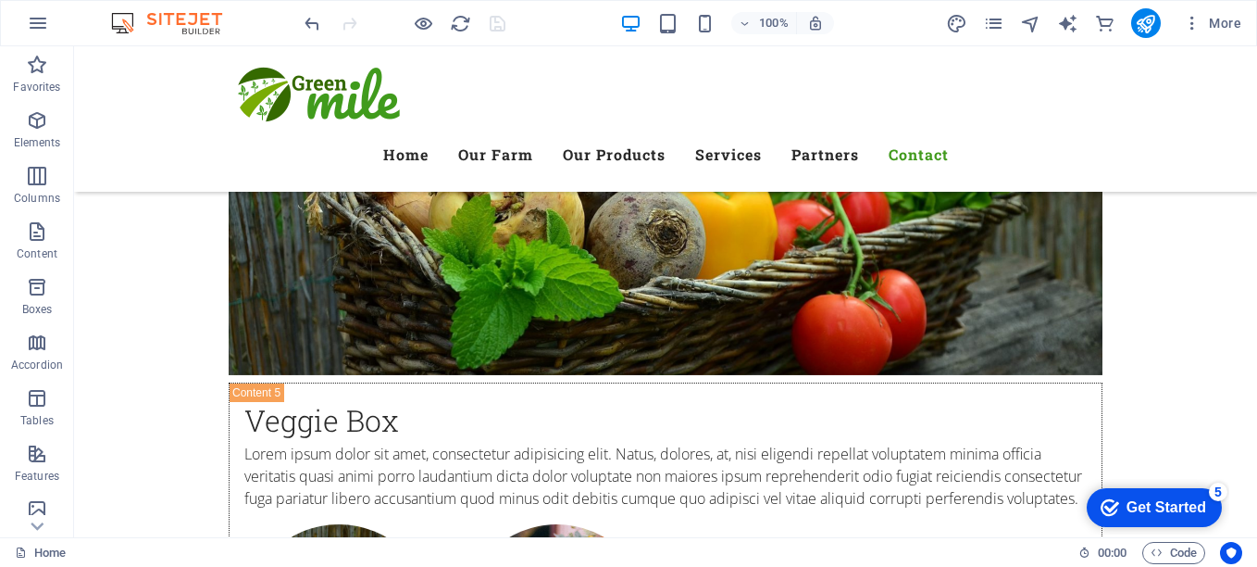
scroll to position [9876, 0]
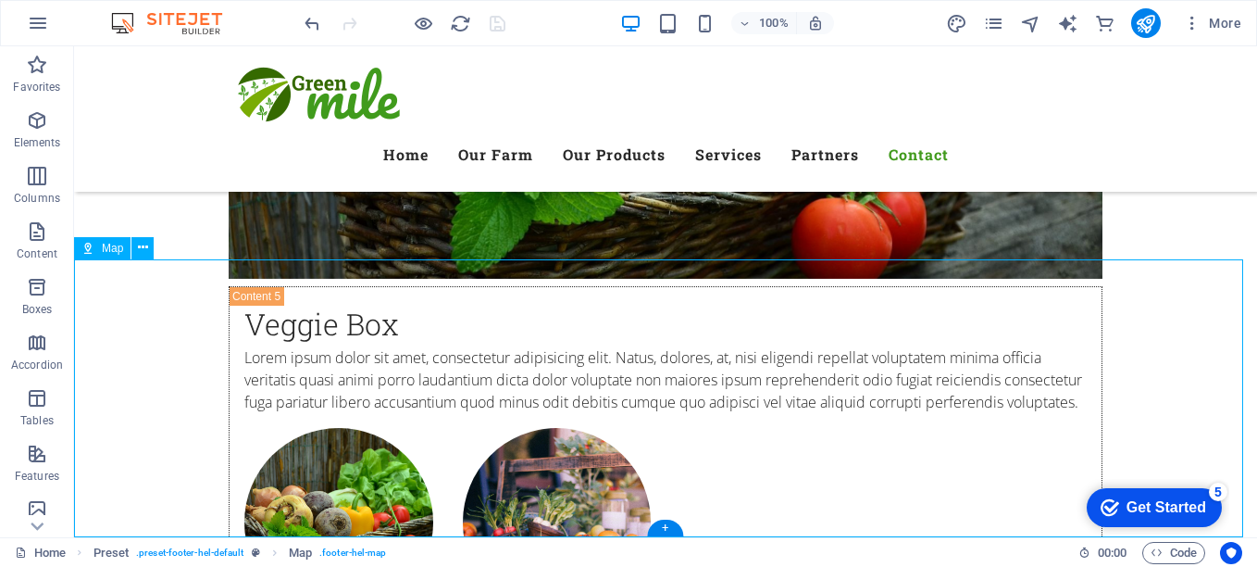
select select "1"
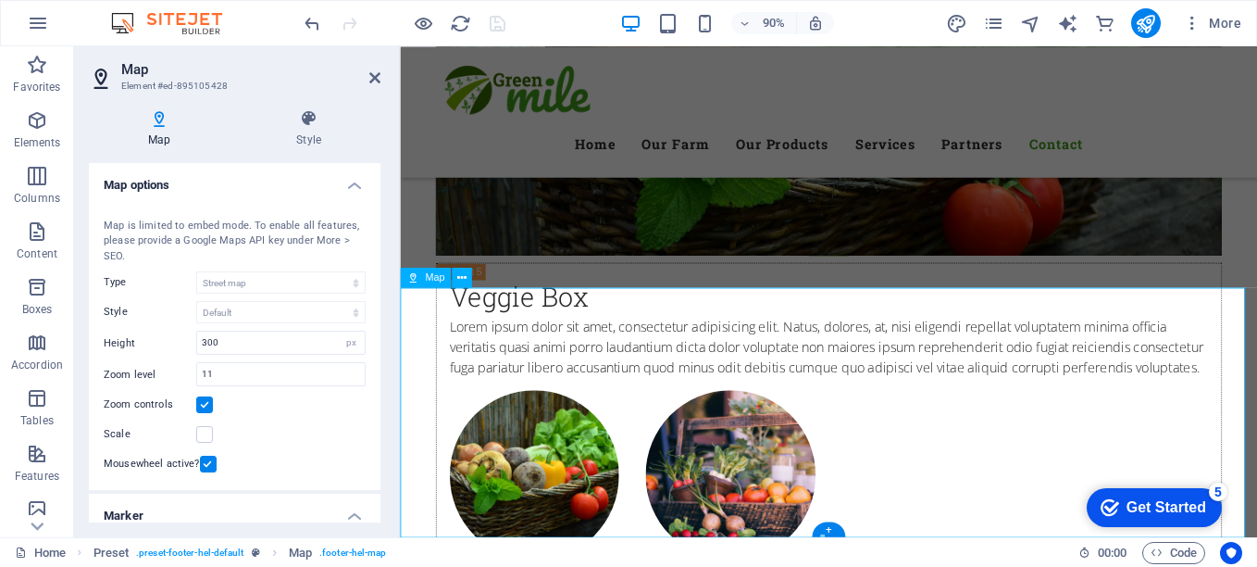
scroll to position [9844, 0]
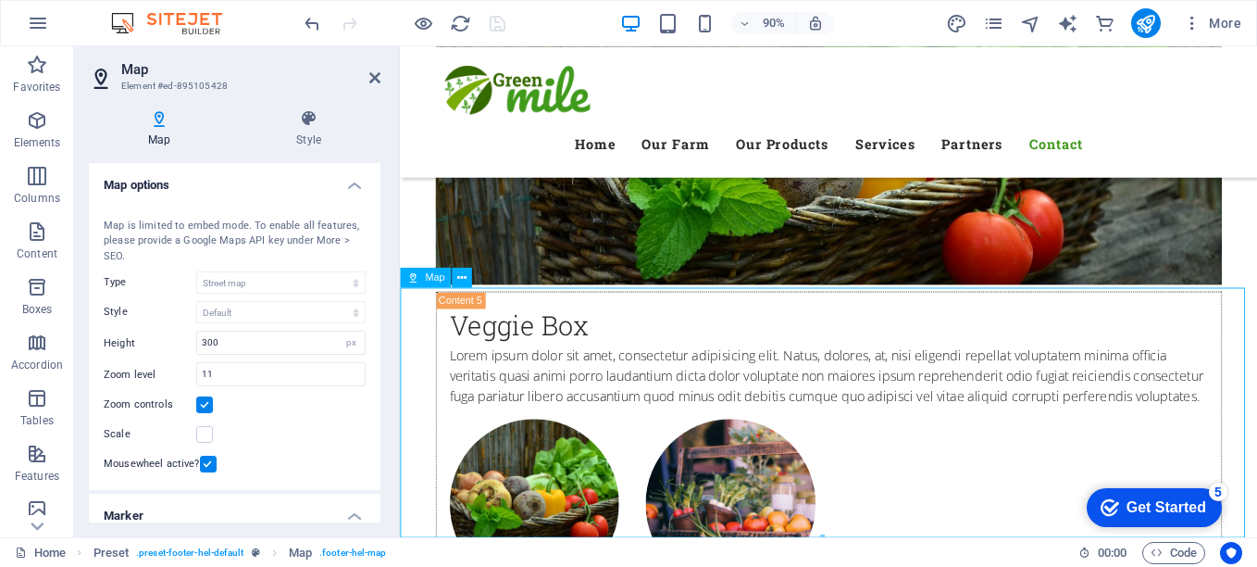
drag, startPoint x: 873, startPoint y: 423, endPoint x: 775, endPoint y: 337, distance: 130.6
drag, startPoint x: 862, startPoint y: 456, endPoint x: 683, endPoint y: 572, distance: 213.4
